Goal: Task Accomplishment & Management: Complete application form

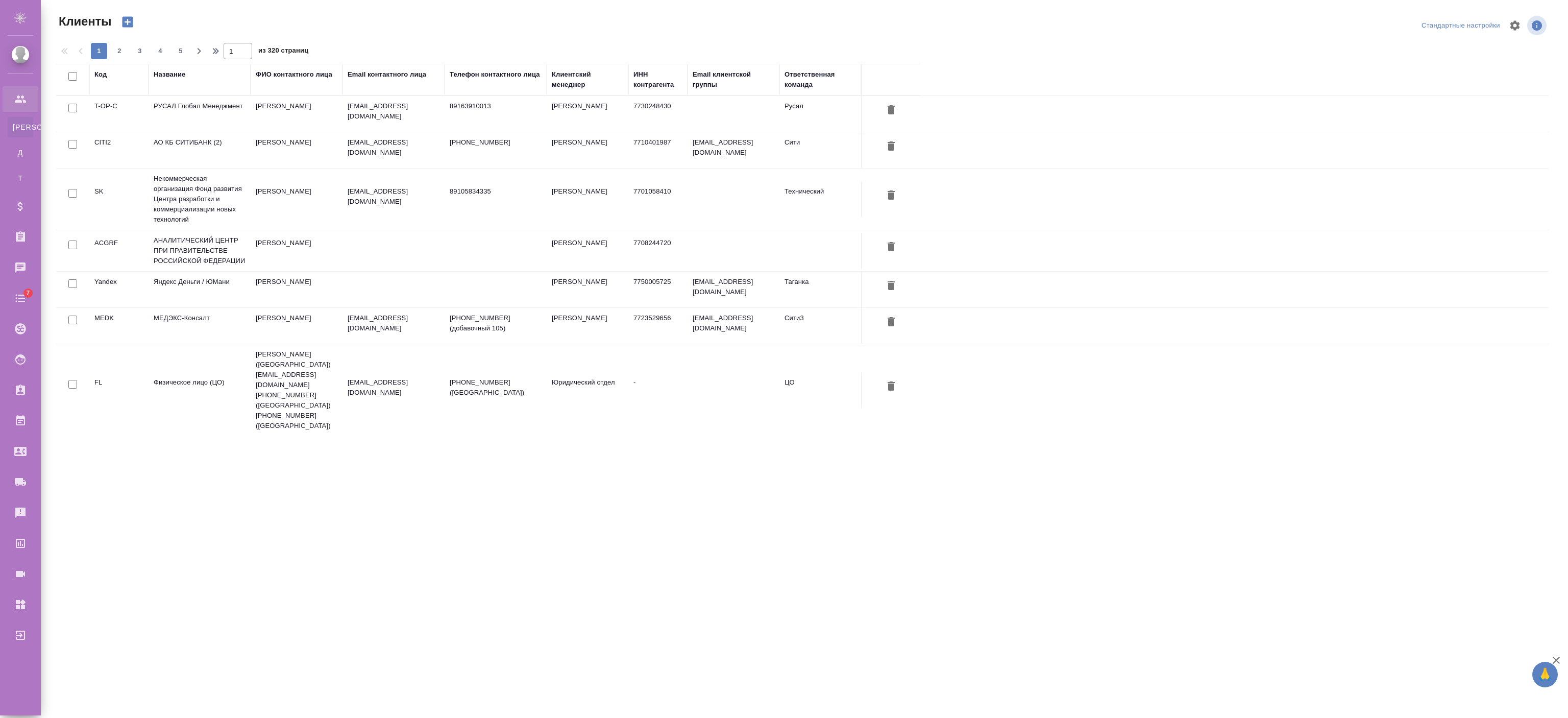
select select "RU"
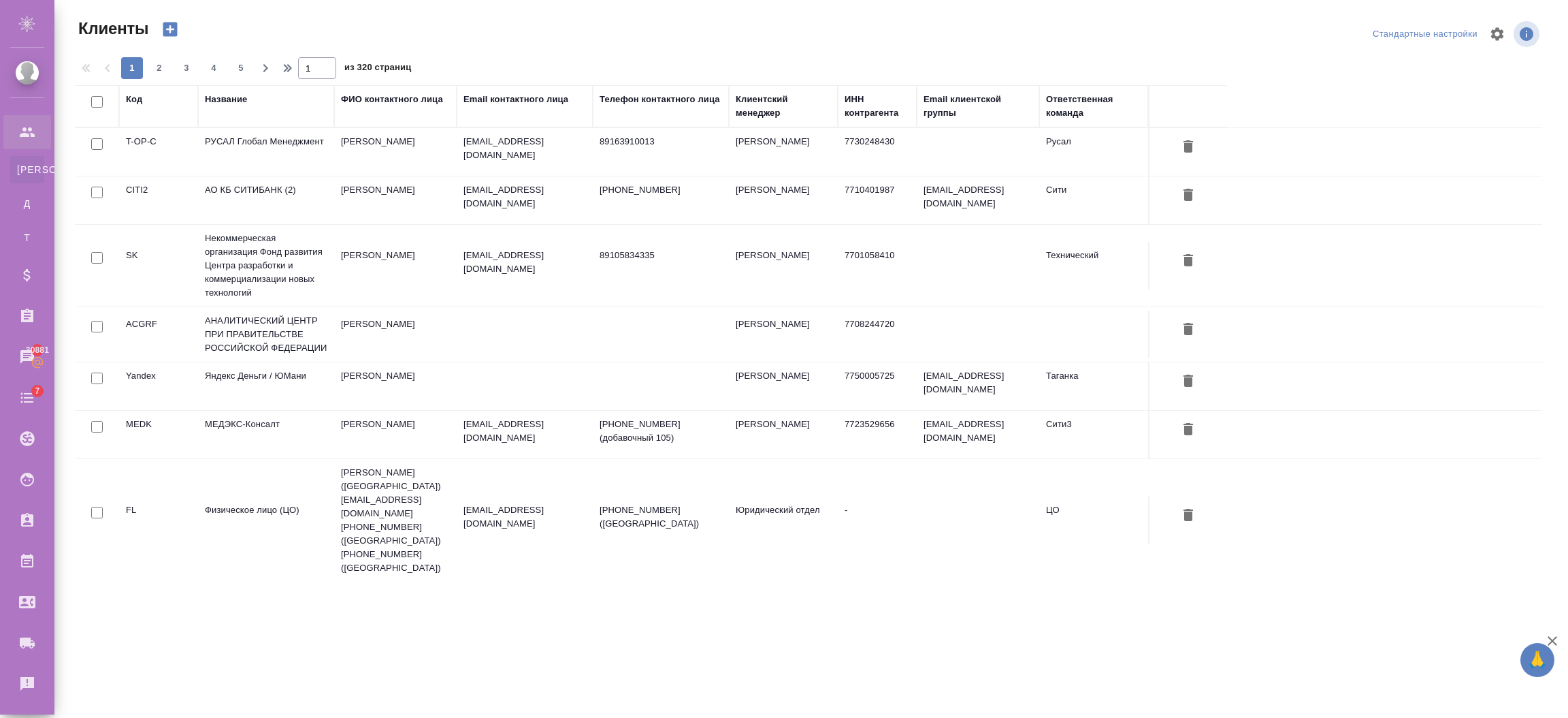
click at [246, 100] on div "Название" at bounding box center [226, 99] width 42 height 14
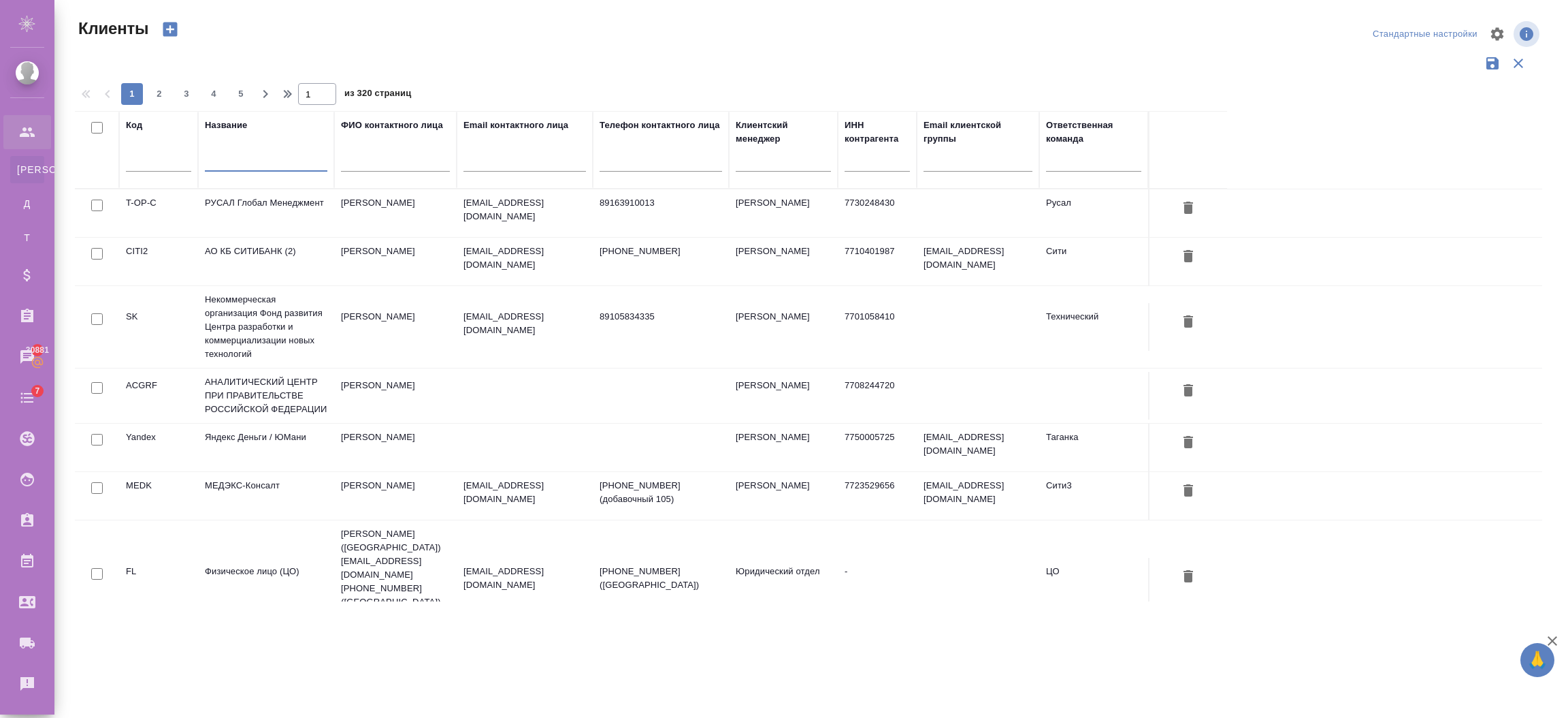
click at [255, 158] on input "text" at bounding box center [266, 163] width 123 height 17
drag, startPoint x: 254, startPoint y: 155, endPoint x: 141, endPoint y: 146, distance: 113.4
click at [142, 155] on tr "Код Название еуые ФИО контактного лица Email контактного лица Телефон контактно…" at bounding box center [651, 150] width 1153 height 78
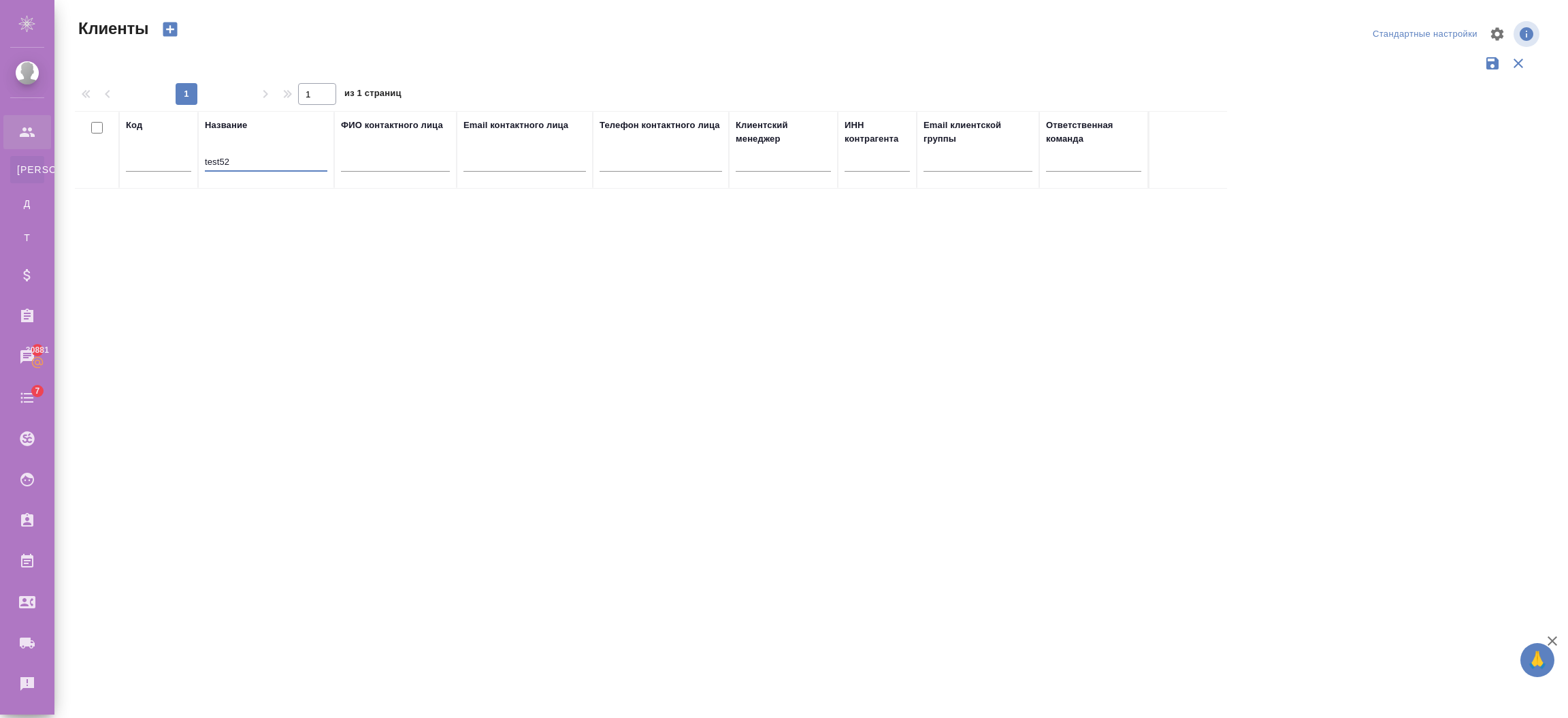
type input "test52"
click at [239, 222] on td "test52" at bounding box center [266, 213] width 136 height 47
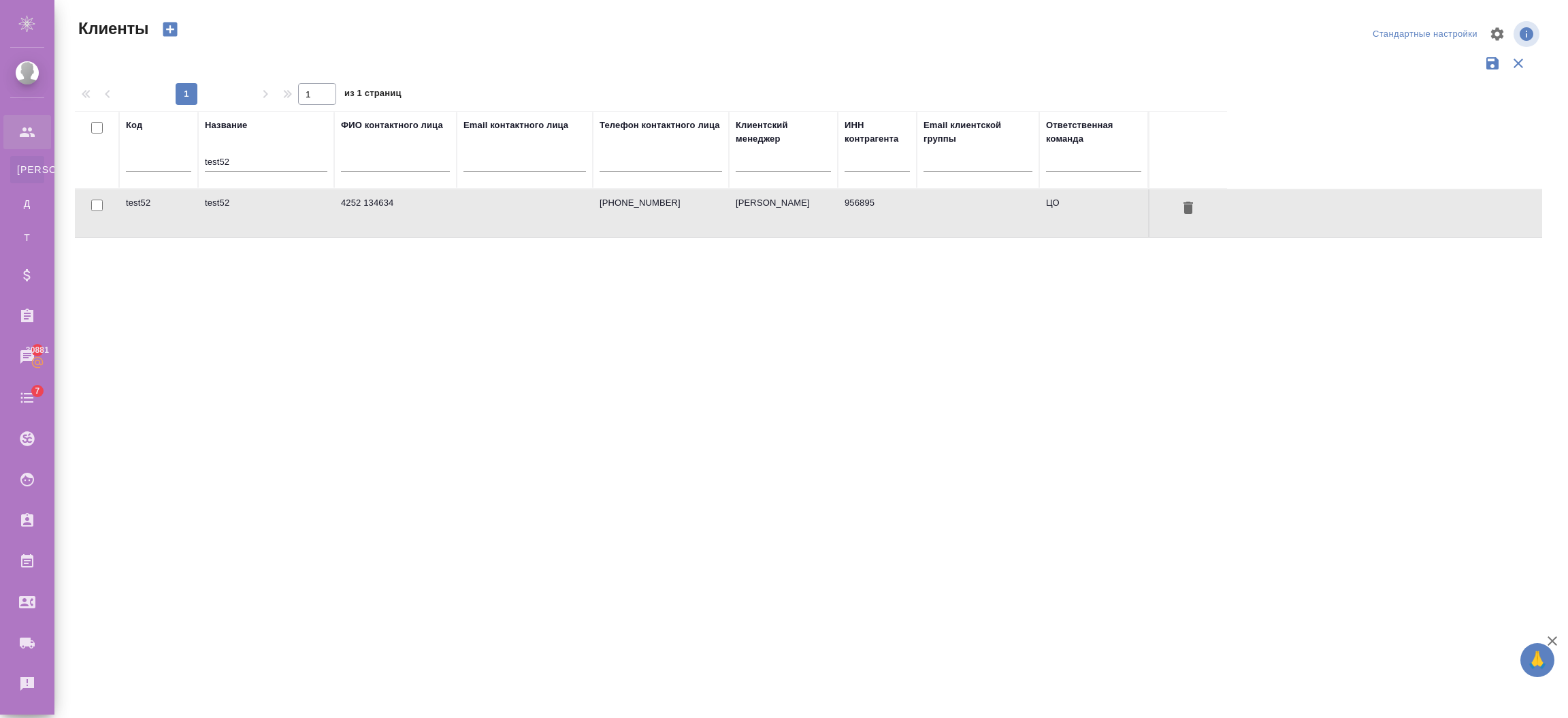
click at [239, 222] on td "test52" at bounding box center [266, 213] width 136 height 47
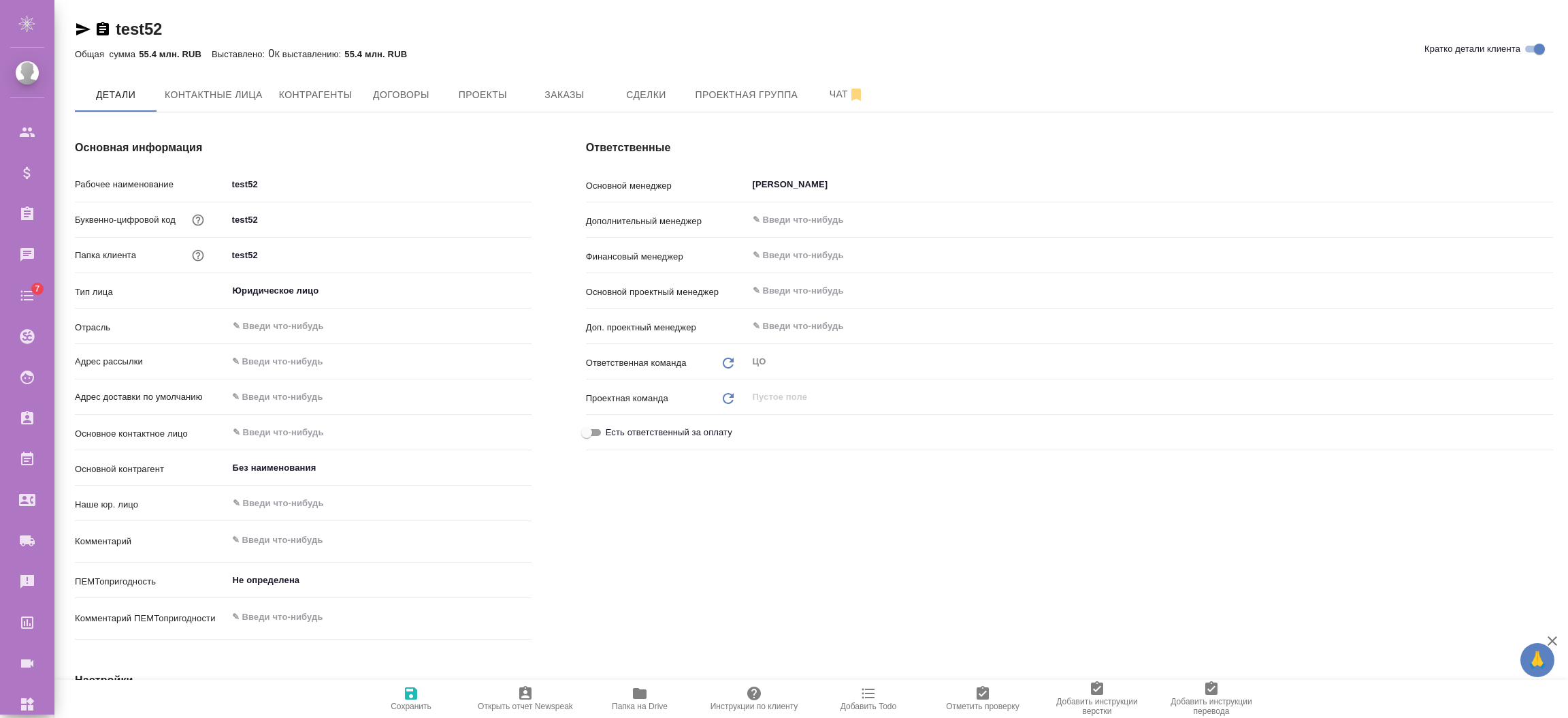
type textarea "x"
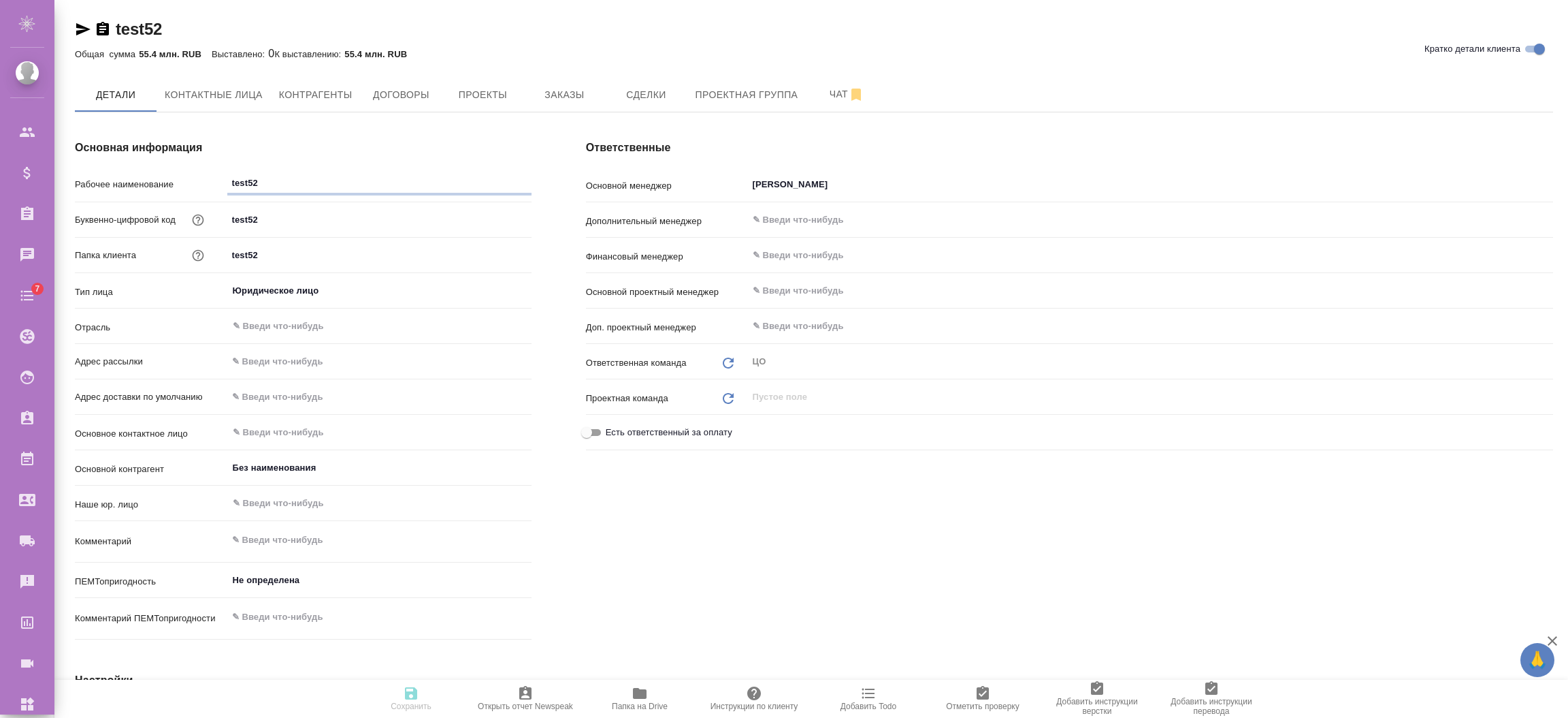
type textarea "x"
click at [459, 97] on span "Проекты" at bounding box center [482, 95] width 65 height 17
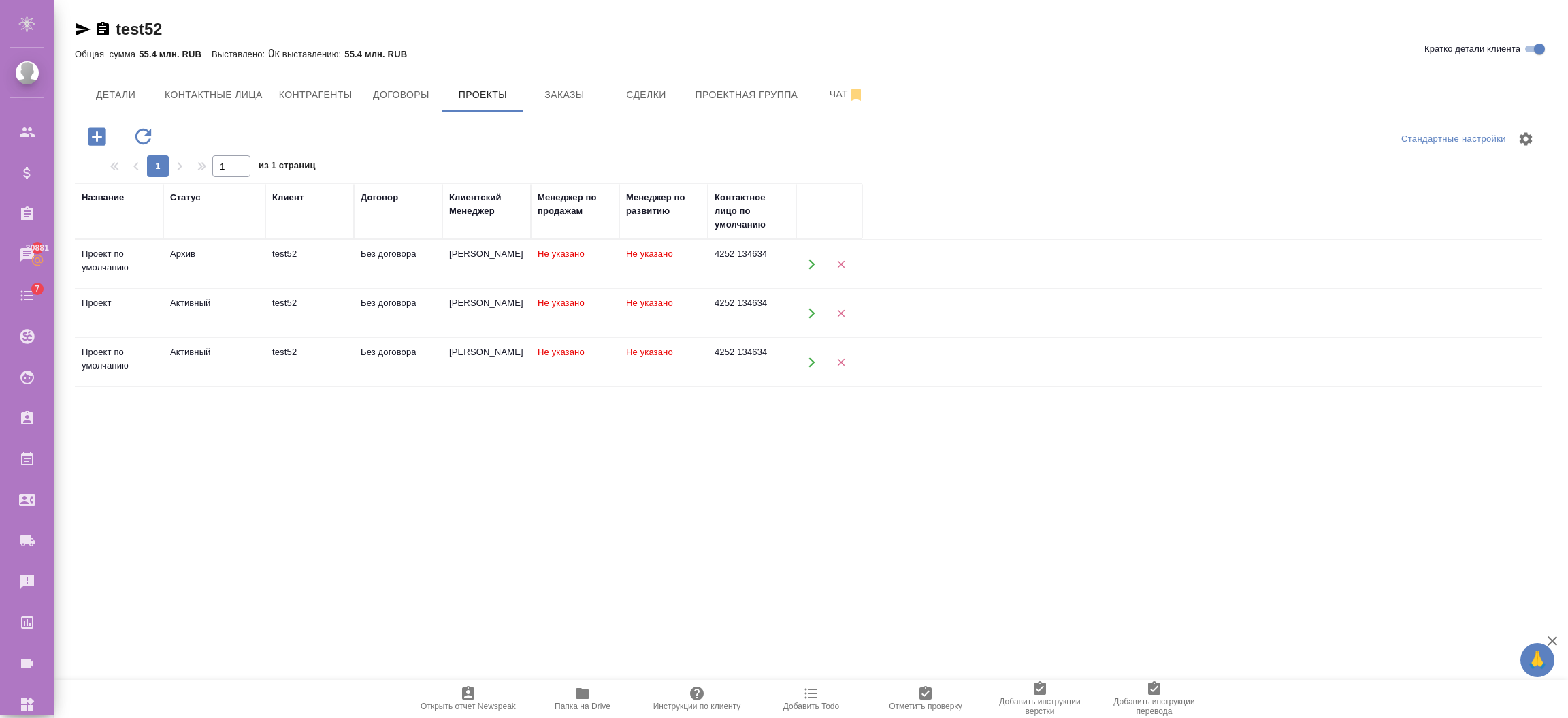
click at [274, 417] on div "Название Статус Клиент Договор Клиентский Менеджер Менеджер по продажам [PERSON…" at bounding box center [808, 448] width 1467 height 531
click at [313, 87] on span "Контрагенты" at bounding box center [316, 95] width 74 height 17
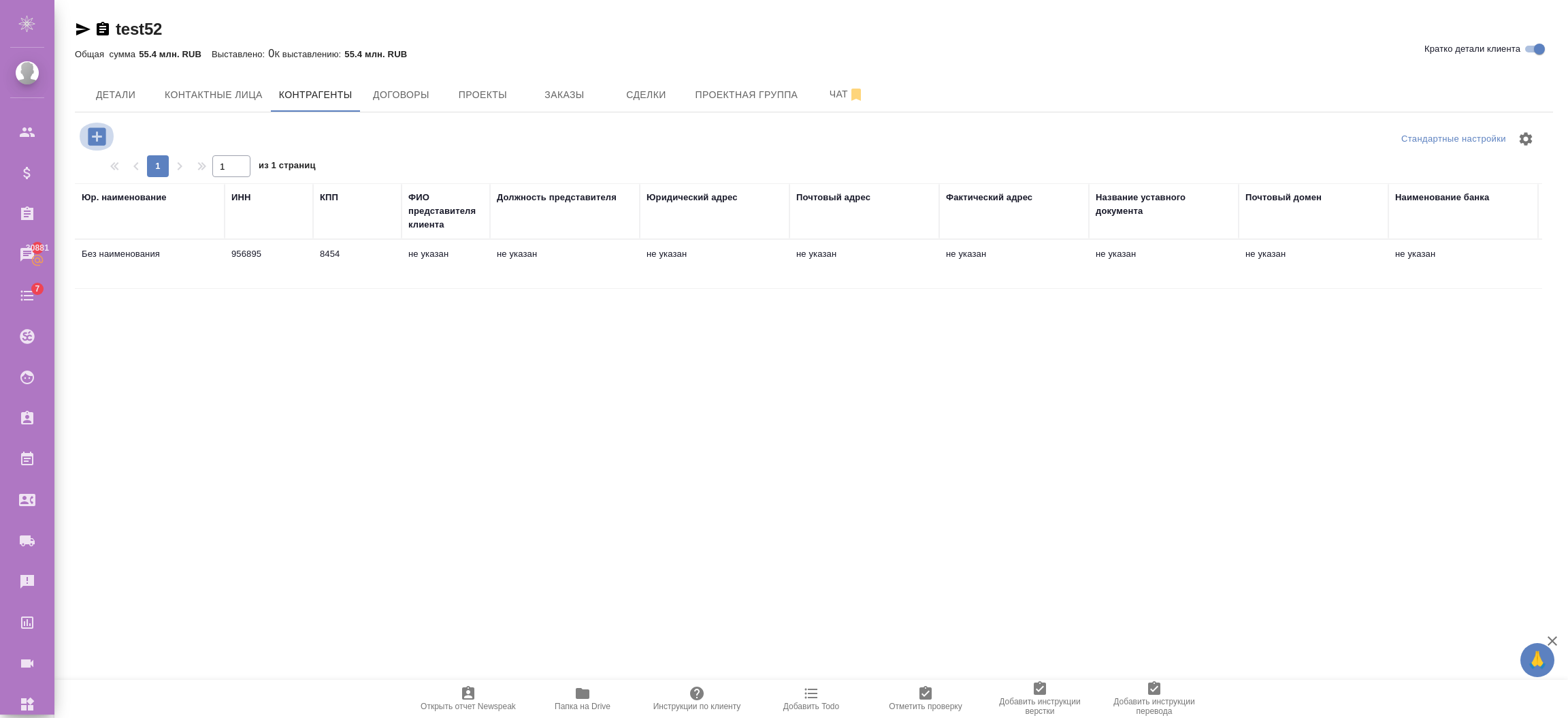
click at [96, 137] on icon "button" at bounding box center [97, 136] width 24 height 24
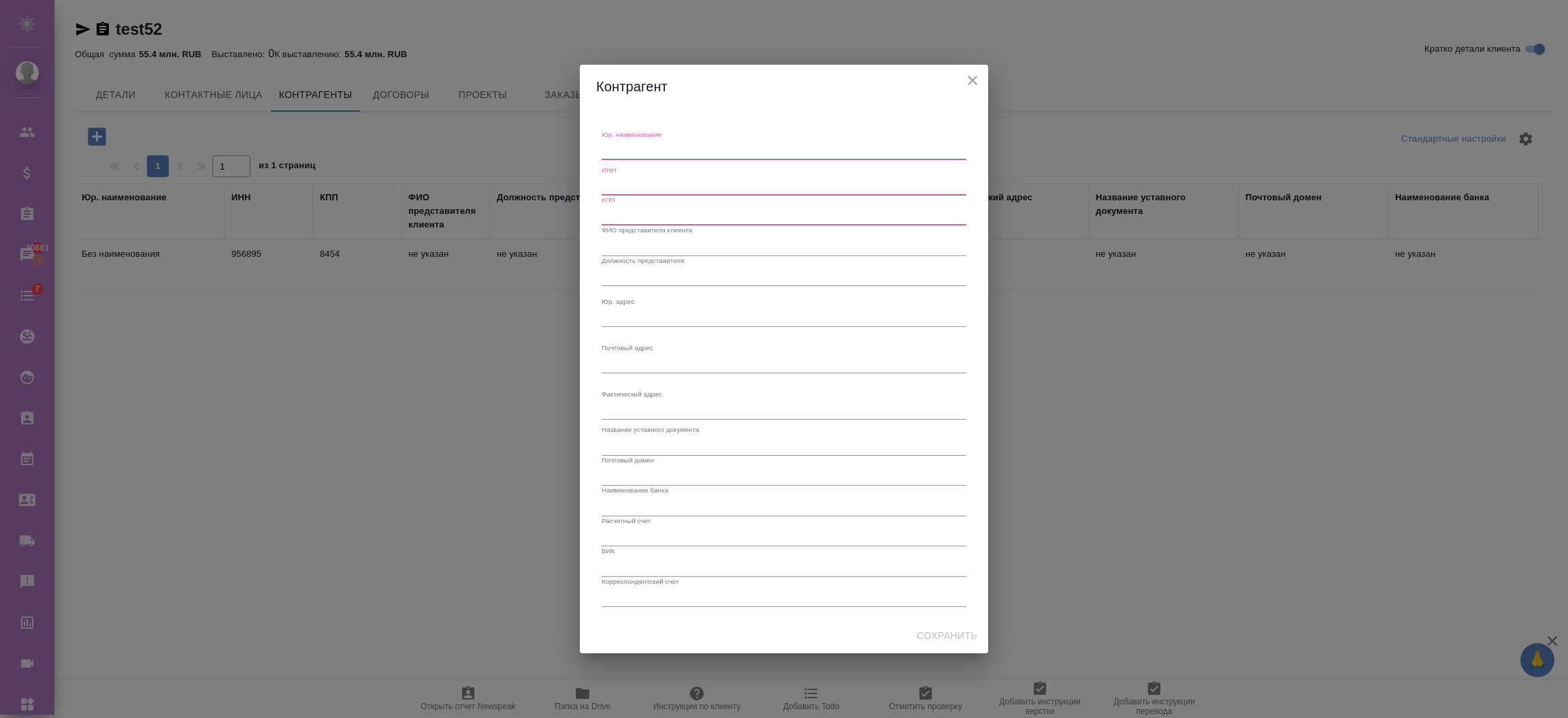
click at [618, 158] on div "x" at bounding box center [784, 151] width 365 height 19
type textarea "test"
click at [624, 185] on input "text" at bounding box center [784, 185] width 365 height 19
click at [664, 186] on input "text" at bounding box center [784, 185] width 365 height 19
type input "-"
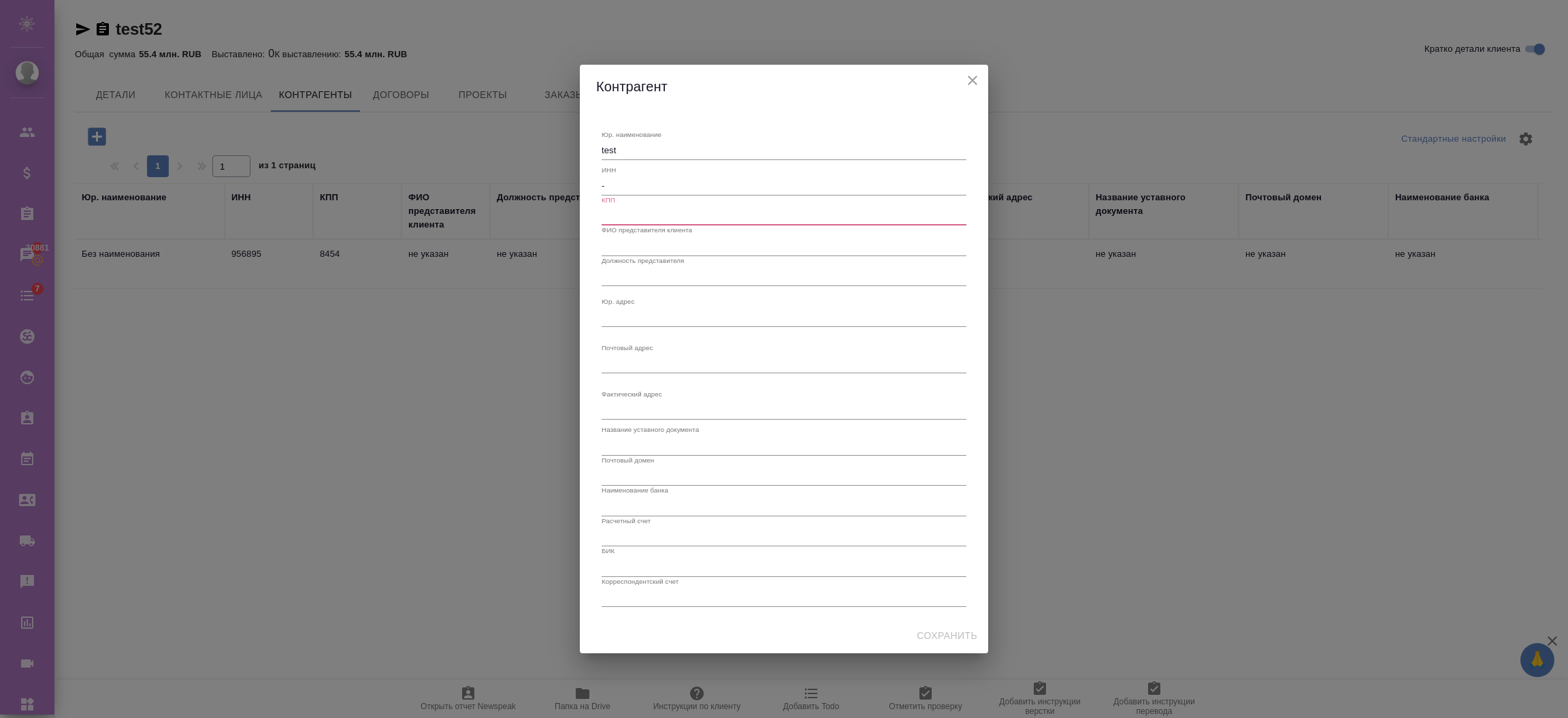
click at [654, 222] on input "text" at bounding box center [784, 216] width 365 height 19
type input "-"
click at [933, 628] on span "Сохранить" at bounding box center [948, 636] width 61 height 17
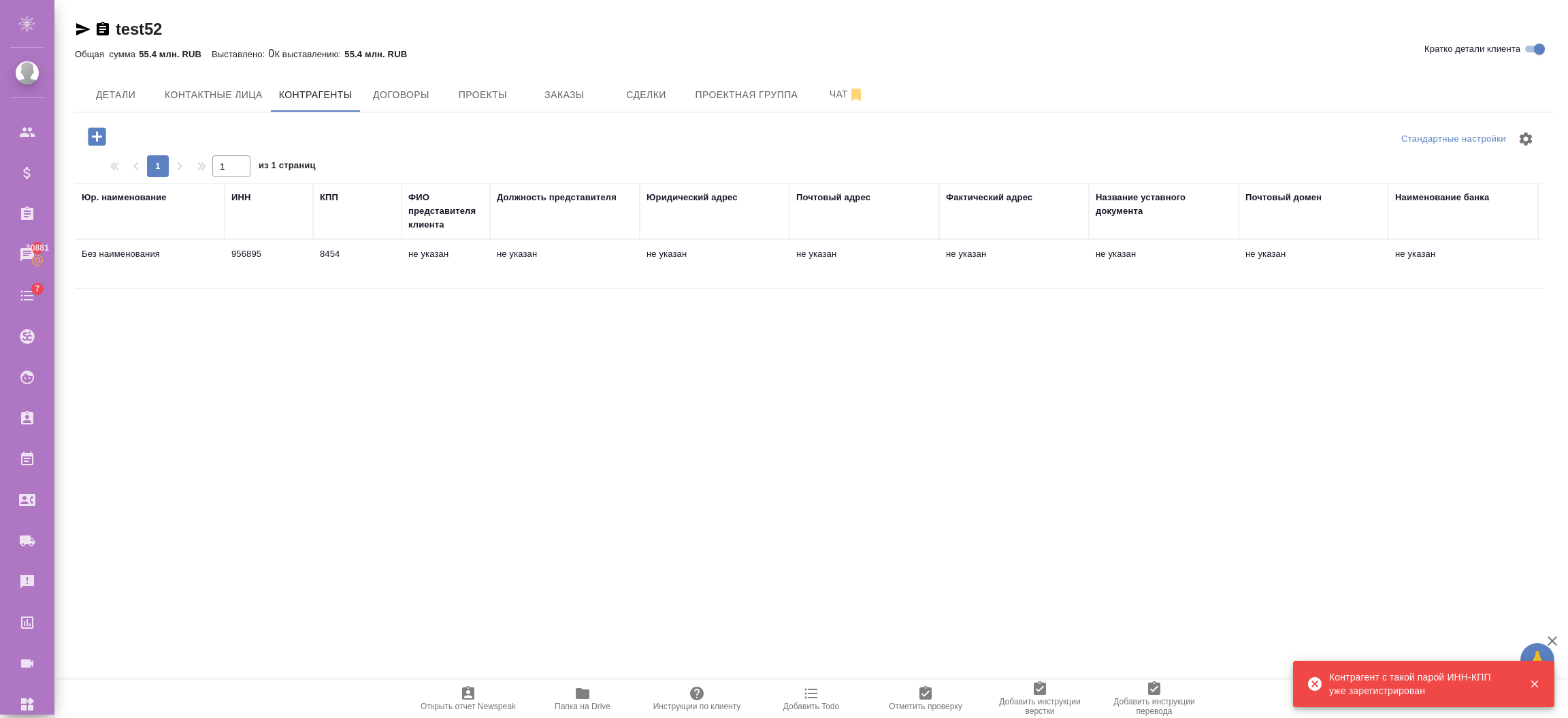
click at [1311, 591] on div "Стандартные настройки 1 1 из 1 страниц Юр. наименование ИНН КПП ФИО представите…" at bounding box center [813, 472] width 1478 height 718
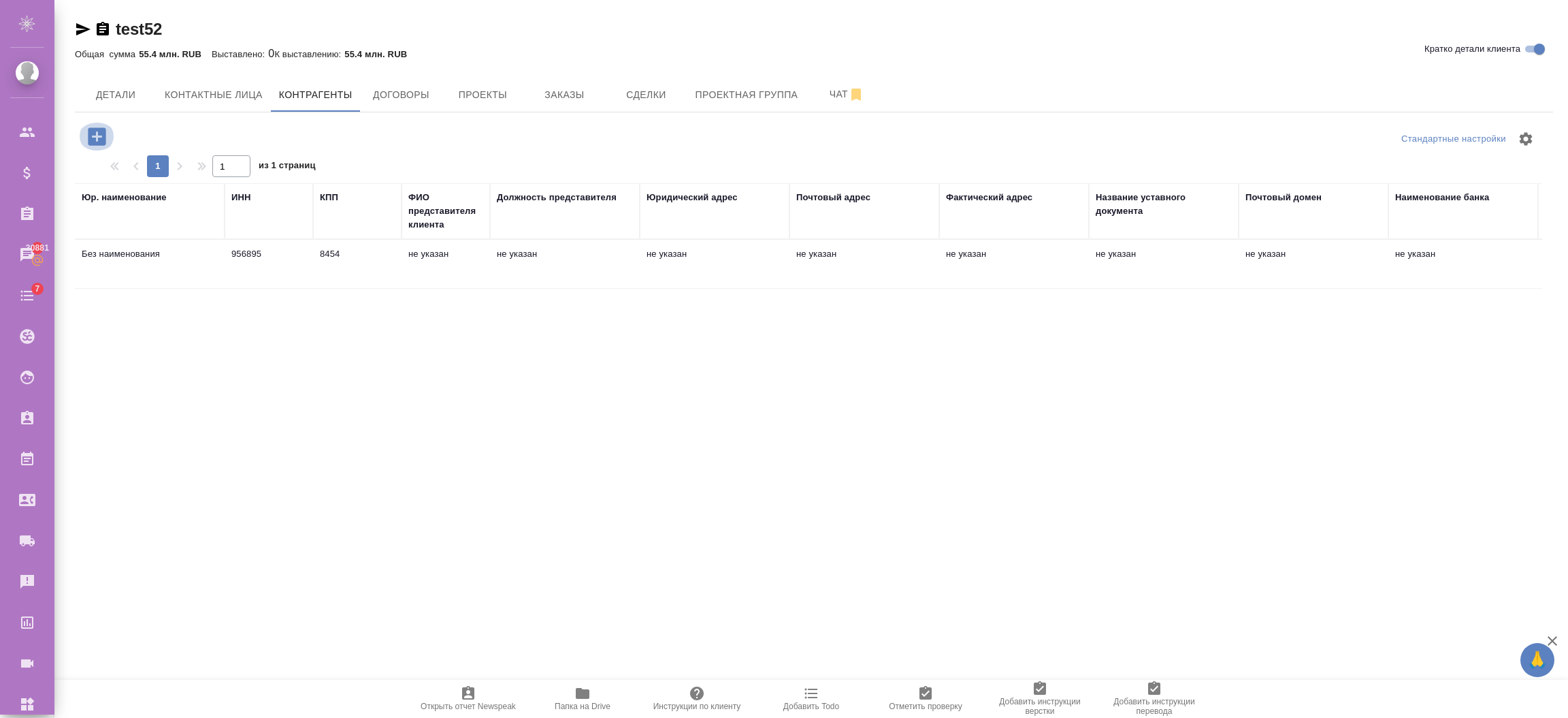
click at [96, 136] on icon "button" at bounding box center [97, 136] width 24 height 24
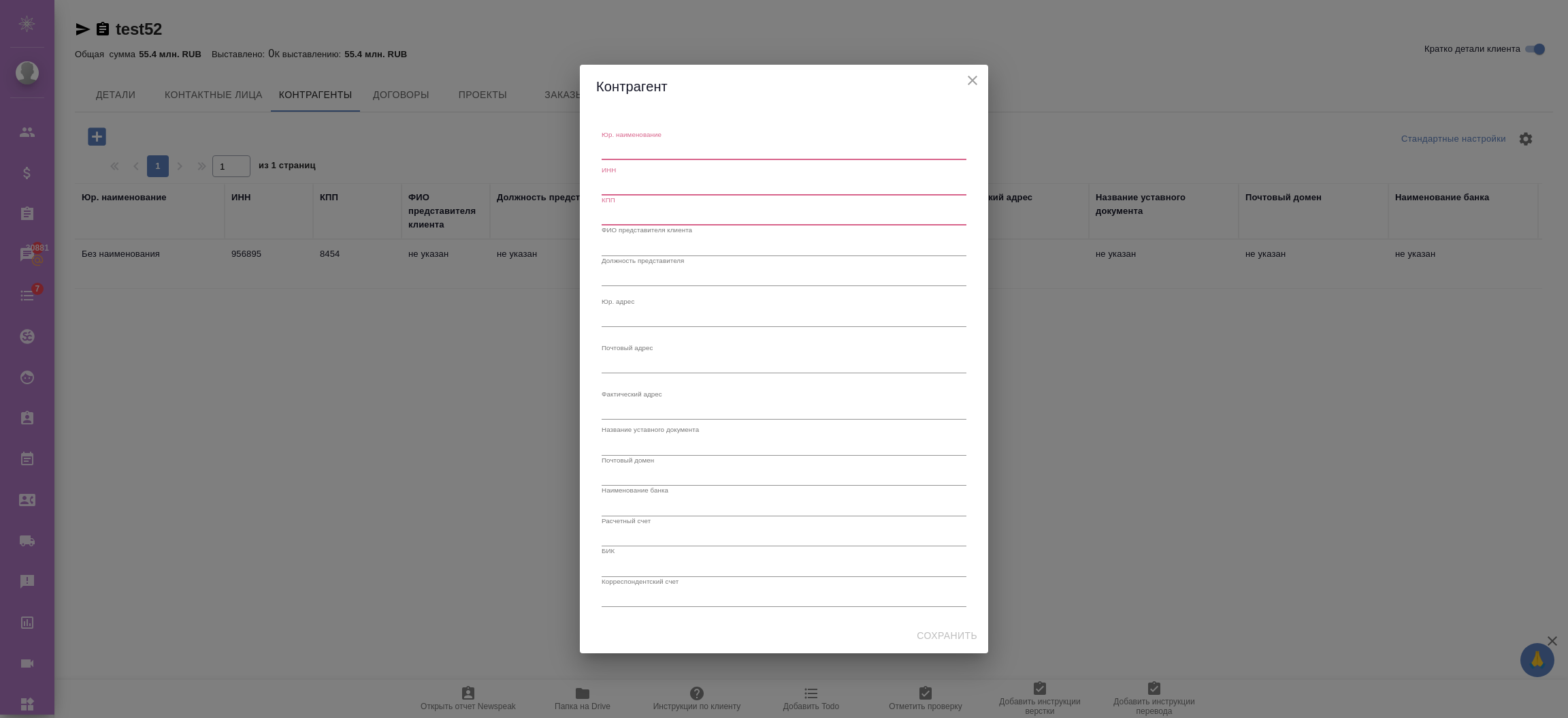
click at [657, 155] on div "x" at bounding box center [784, 151] width 365 height 19
click at [967, 80] on icon "close" at bounding box center [972, 80] width 16 height 16
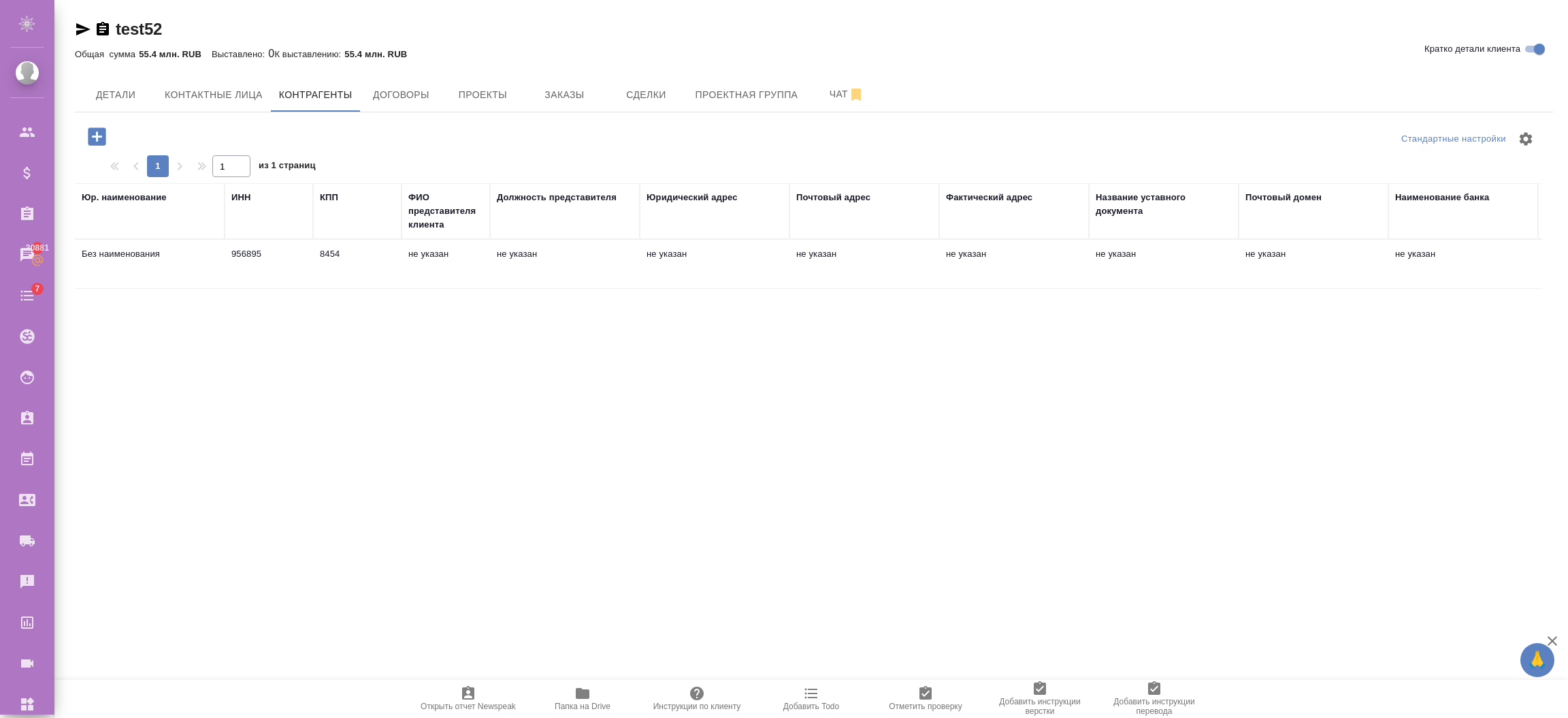
click at [691, 522] on div "Стандартные настройки 1 1 из 1 страниц Юр. наименование ИНН КПП ФИО представите…" at bounding box center [813, 472] width 1478 height 718
